Goal: Information Seeking & Learning: Check status

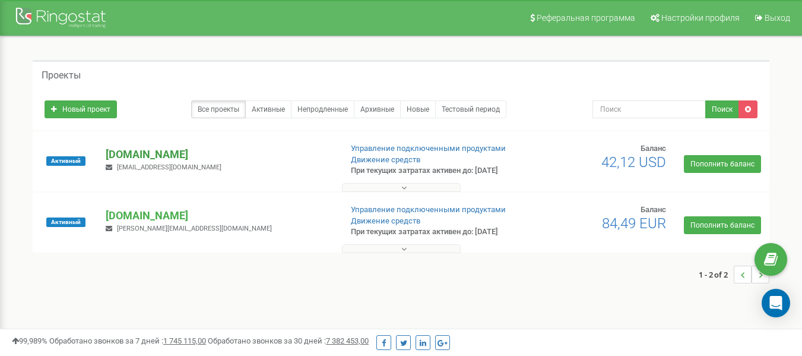
click at [137, 155] on p "[DOMAIN_NAME]" at bounding box center [219, 154] width 226 height 15
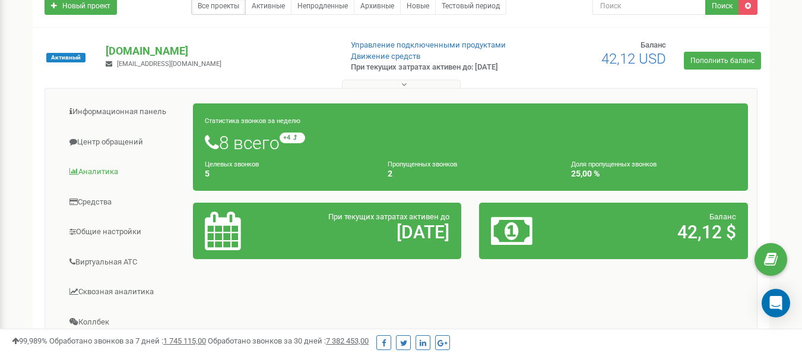
scroll to position [119, 0]
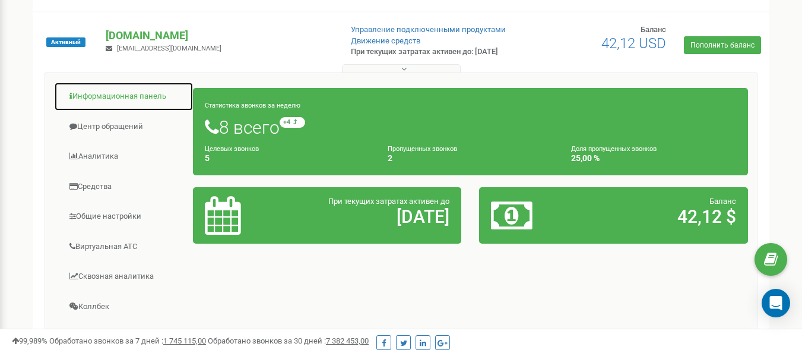
click at [87, 103] on link "Информационная панель" at bounding box center [124, 96] width 140 height 29
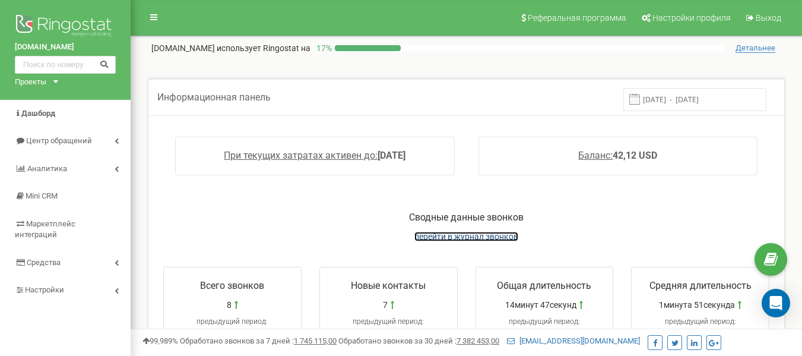
click at [441, 233] on span "перейти в журнал звонков" at bounding box center [467, 237] width 104 height 10
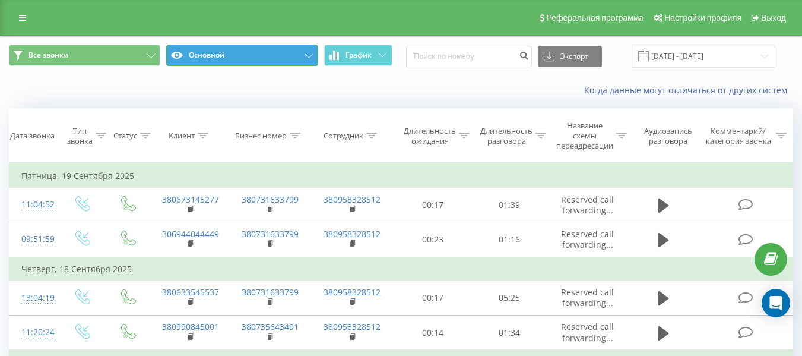
click at [267, 58] on button "Основной" at bounding box center [241, 55] width 151 height 21
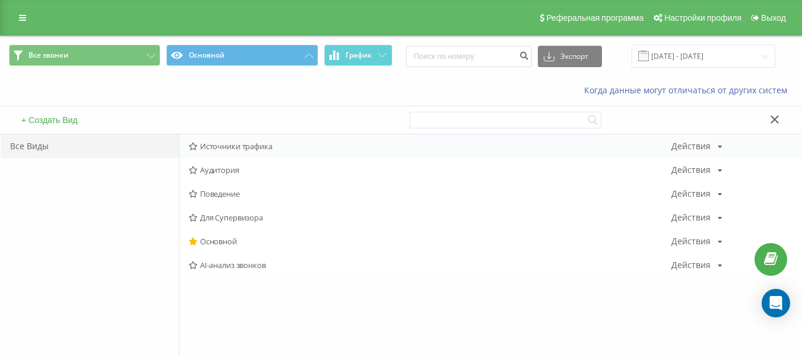
click at [233, 151] on div "Источники трафика Действия Редактировать Копировать Удалить По умолчанию Подели…" at bounding box center [490, 146] width 622 height 24
click at [214, 146] on span "Источники трафика" at bounding box center [430, 146] width 483 height 8
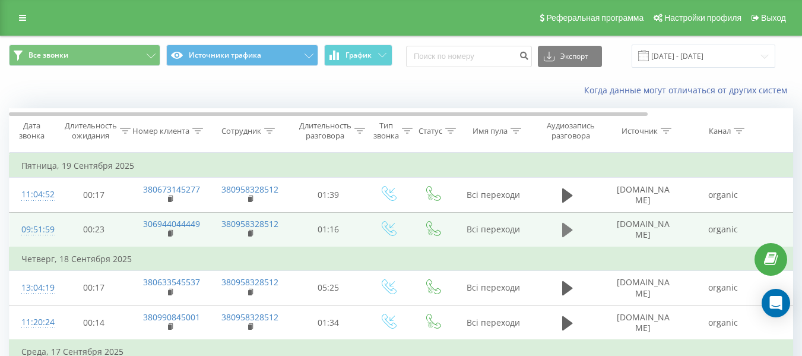
click at [563, 237] on icon at bounding box center [567, 230] width 11 height 14
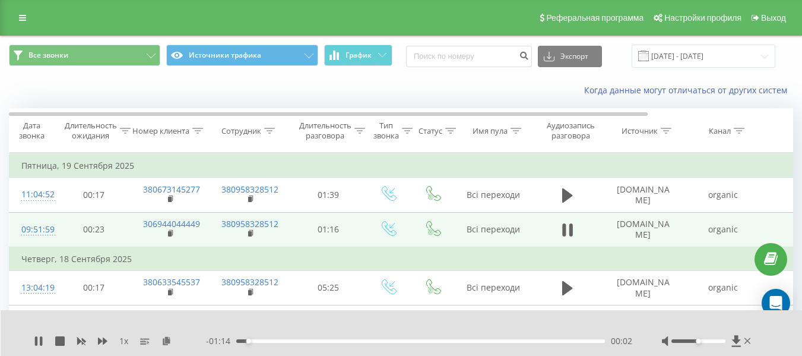
click at [275, 339] on div "00:02" at bounding box center [420, 341] width 369 height 4
click at [317, 339] on div "00:09" at bounding box center [420, 341] width 369 height 4
click at [576, 230] on button at bounding box center [568, 230] width 18 height 18
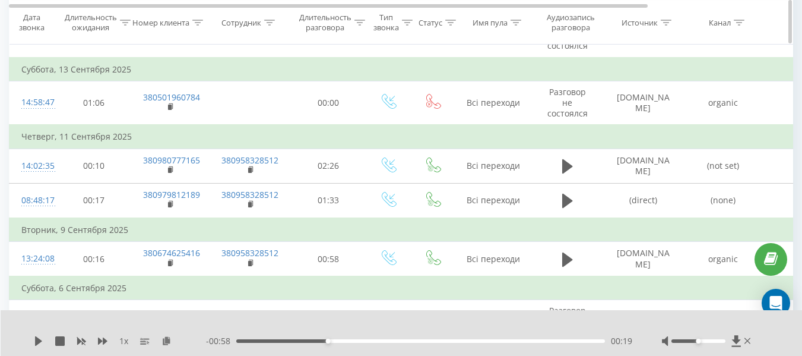
scroll to position [297, 0]
